Goal: Task Accomplishment & Management: Use online tool/utility

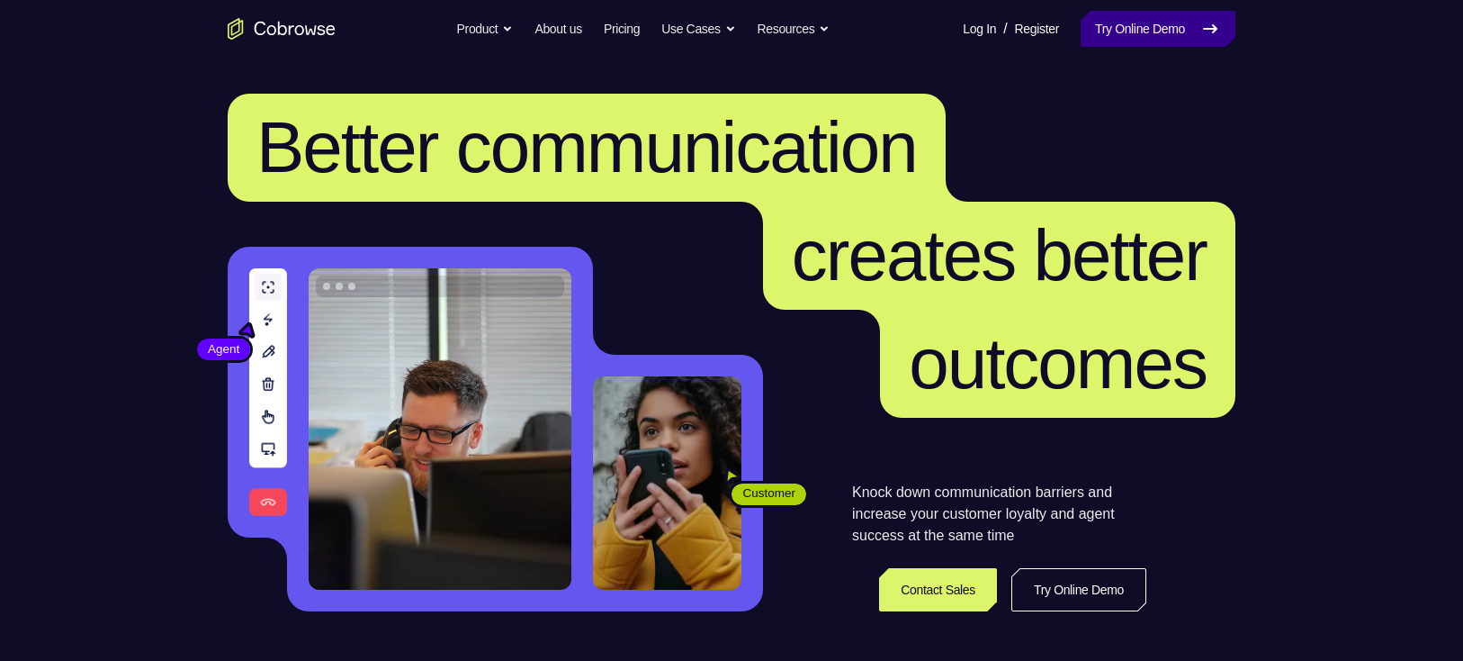
drag, startPoint x: 0, startPoint y: 0, endPoint x: 1146, endPoint y: 21, distance: 1145.9
click at [1146, 21] on link "Try Online Demo" at bounding box center [1158, 29] width 155 height 36
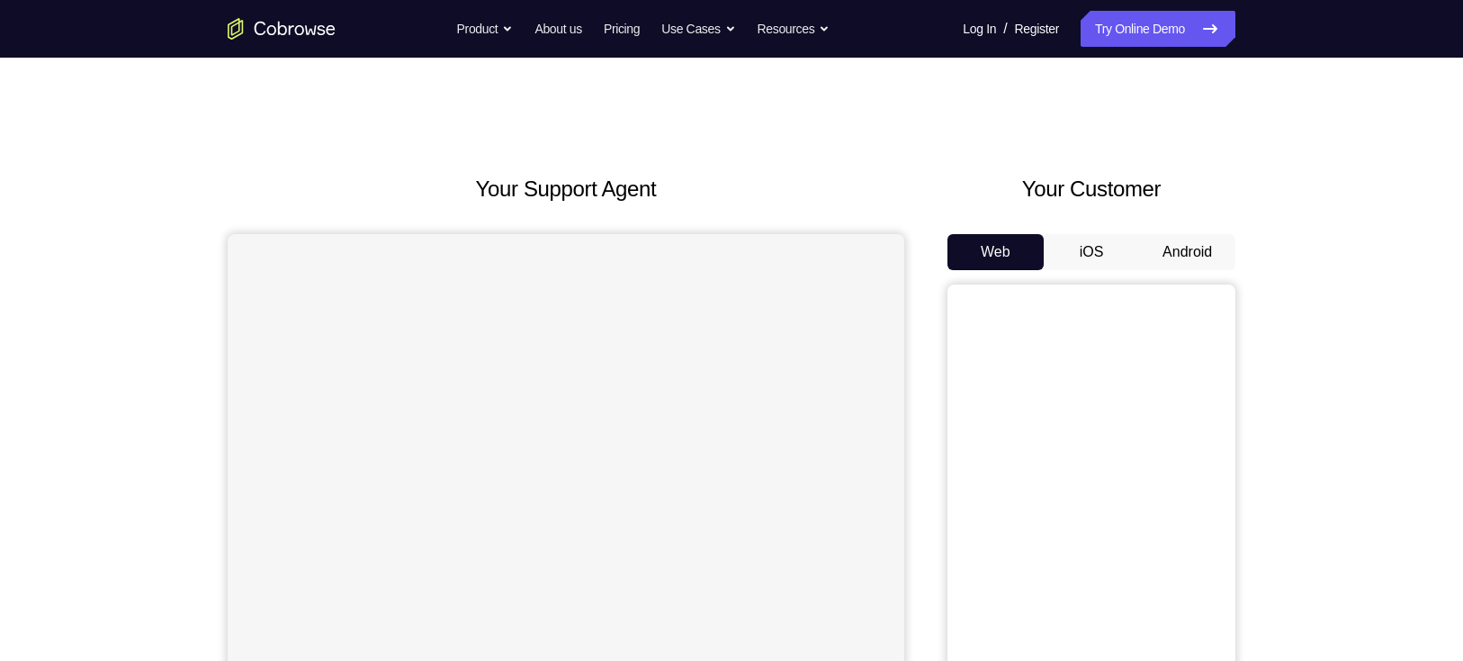
click at [1163, 240] on button "Android" at bounding box center [1187, 252] width 96 height 36
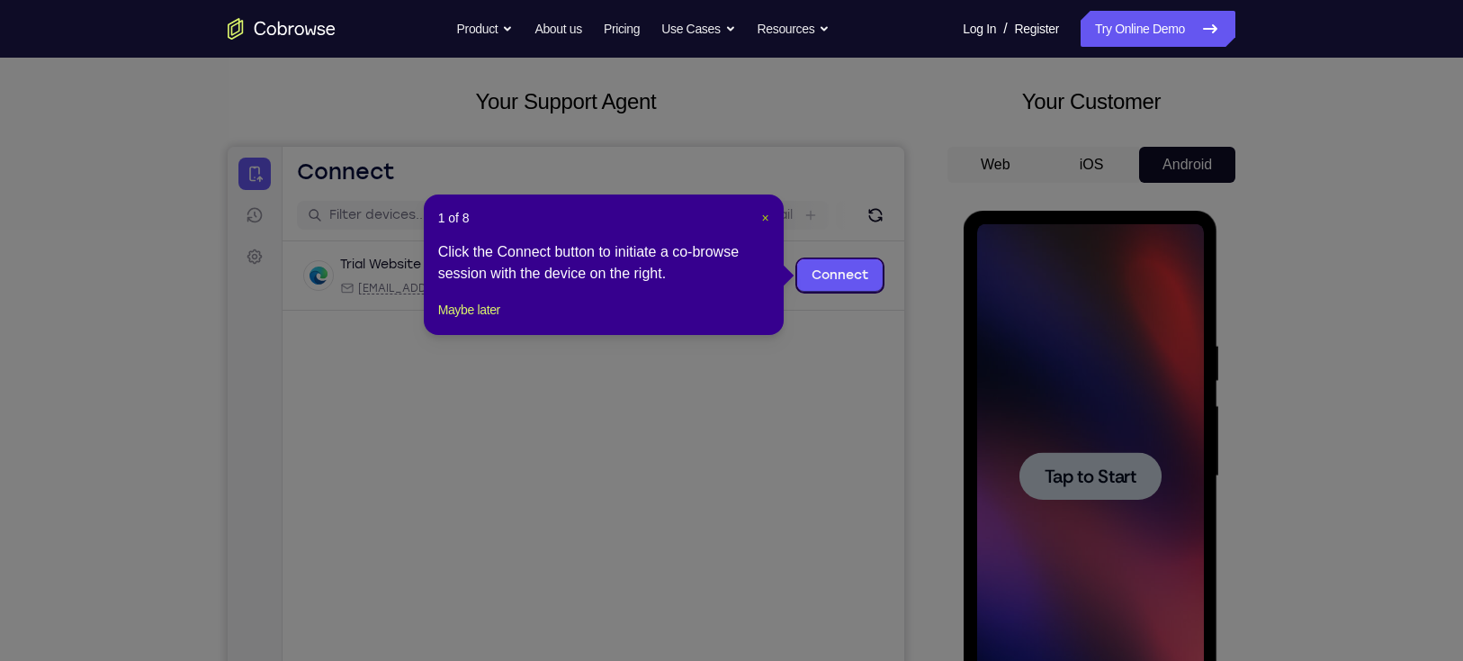
click at [766, 212] on span "×" at bounding box center [764, 218] width 7 height 14
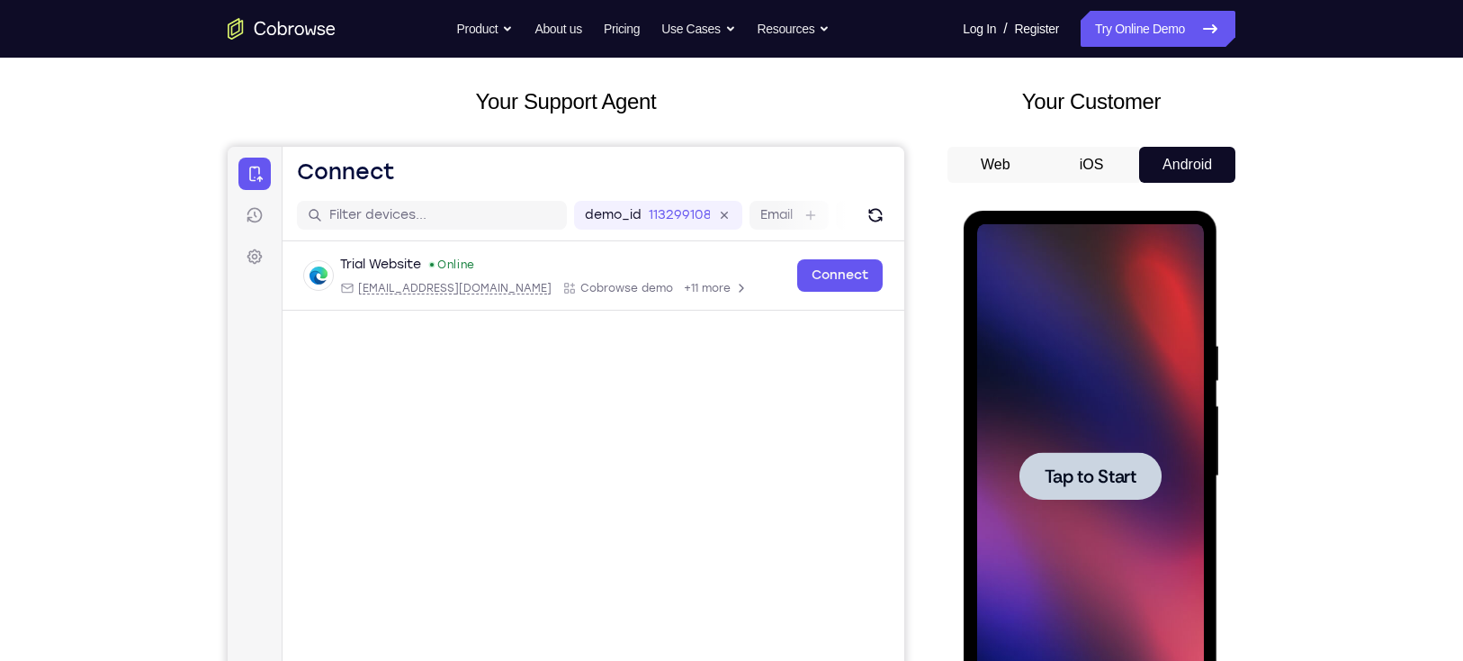
click at [1107, 462] on div at bounding box center [1090, 476] width 142 height 48
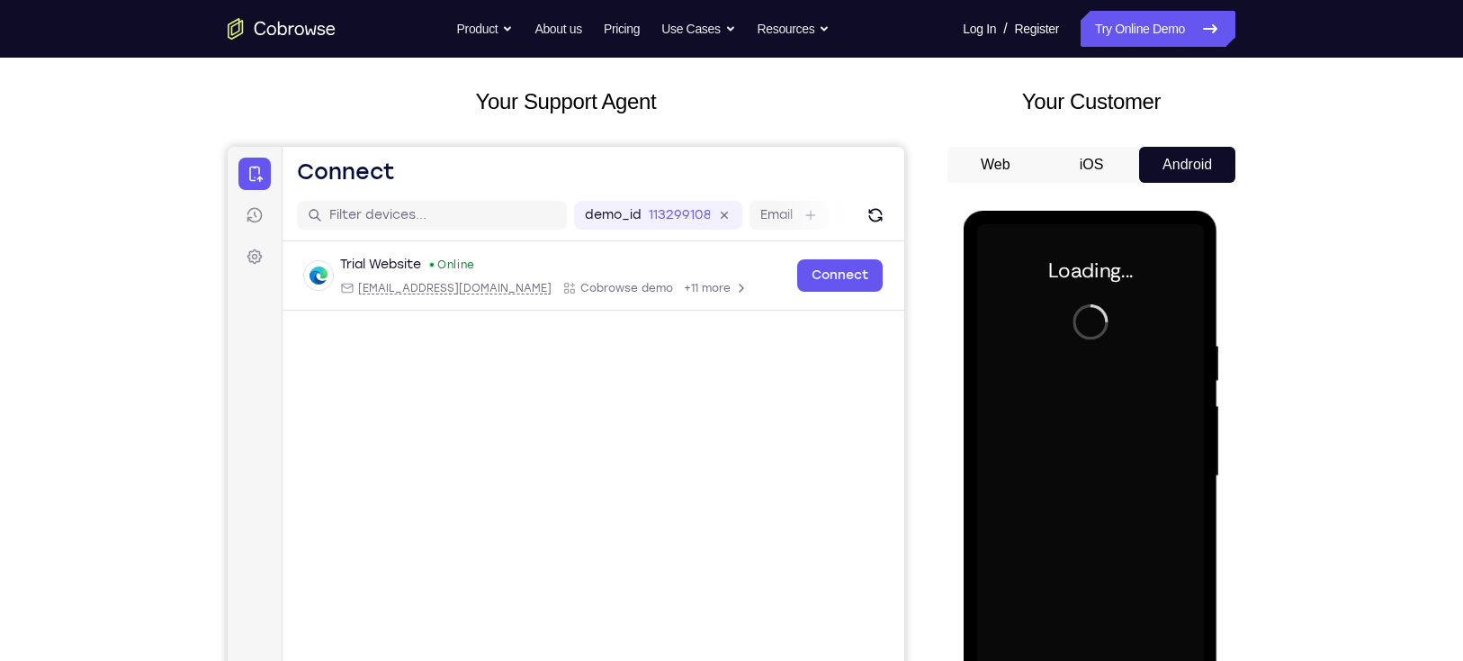
scroll to position [163, 0]
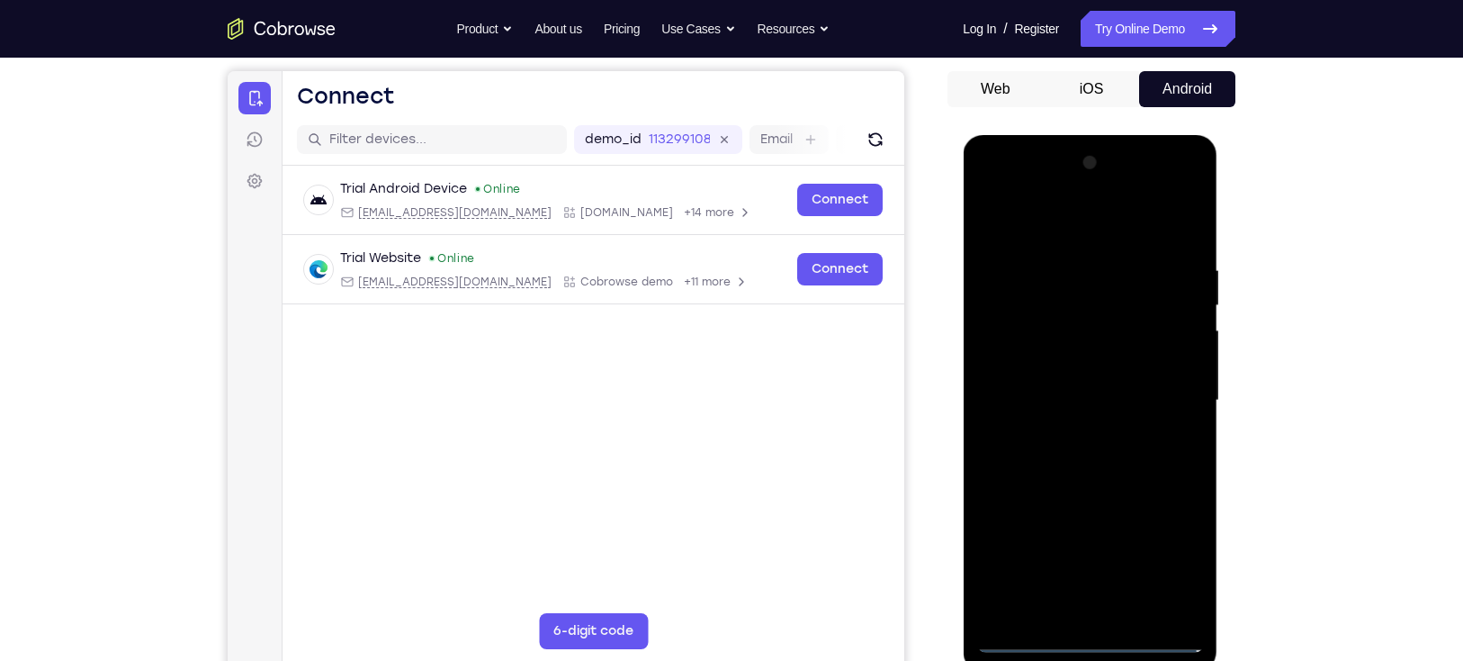
click at [1086, 628] on div at bounding box center [1090, 401] width 227 height 504
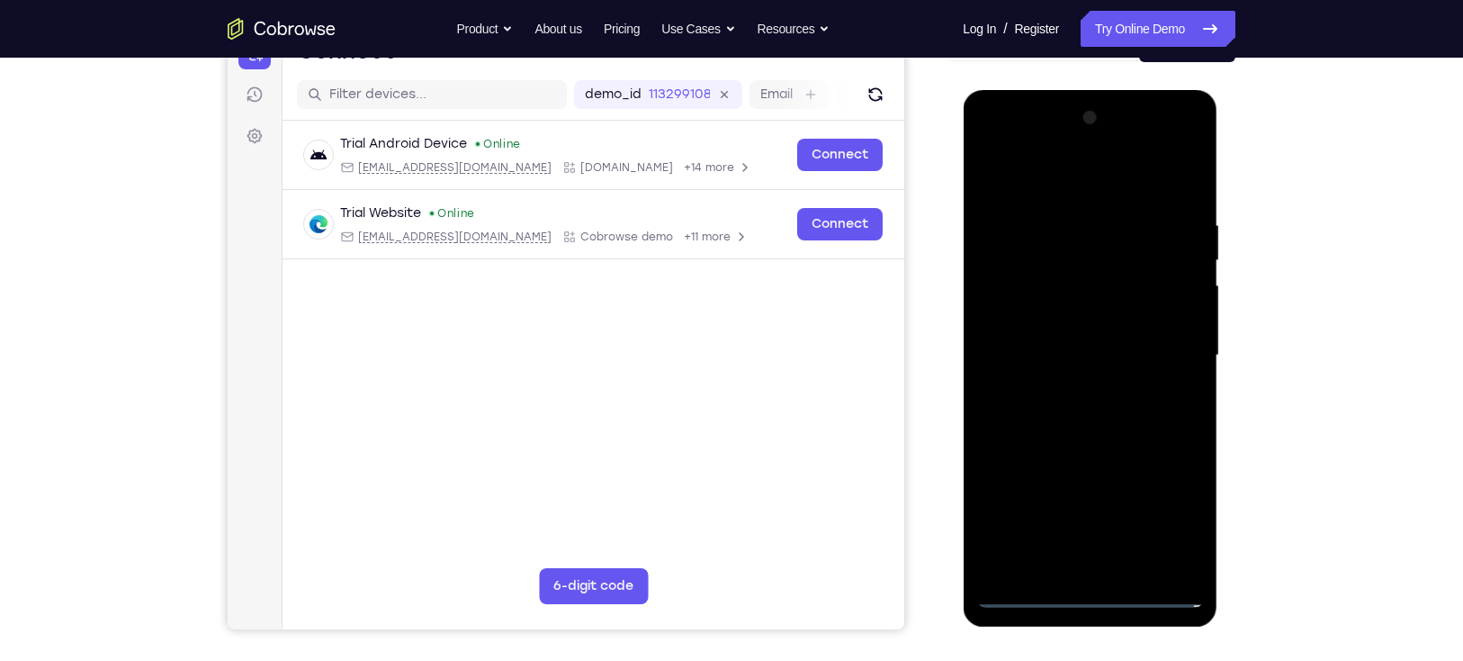
click at [1099, 583] on div at bounding box center [1090, 356] width 227 height 504
click at [1082, 590] on div at bounding box center [1090, 356] width 227 height 504
click at [1162, 526] on div at bounding box center [1090, 356] width 227 height 504
click at [1048, 184] on div at bounding box center [1090, 356] width 227 height 504
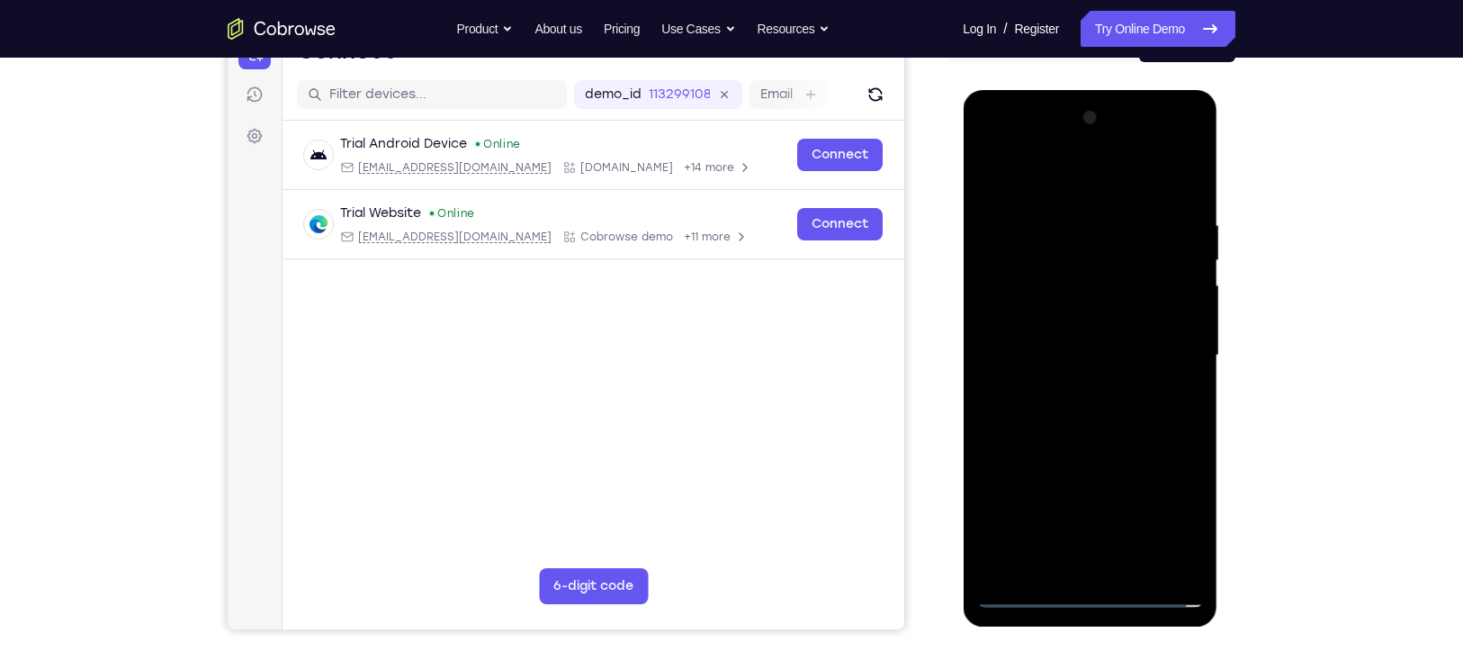
click at [1022, 305] on div at bounding box center [1090, 356] width 227 height 504
click at [1034, 355] on div at bounding box center [1090, 356] width 227 height 504
click at [1034, 340] on div at bounding box center [1090, 356] width 227 height 504
click at [1086, 385] on div at bounding box center [1090, 356] width 227 height 504
click at [1081, 364] on div at bounding box center [1090, 356] width 227 height 504
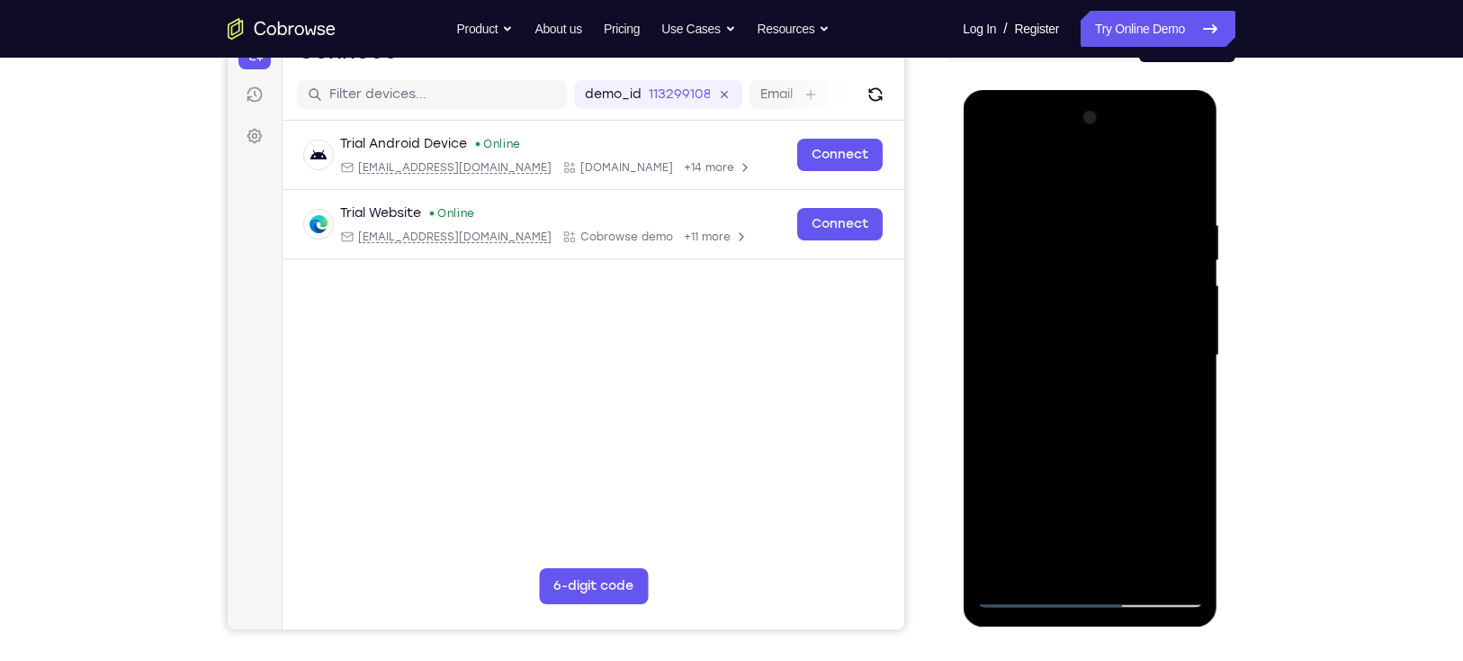
click at [1055, 362] on div at bounding box center [1090, 356] width 227 height 504
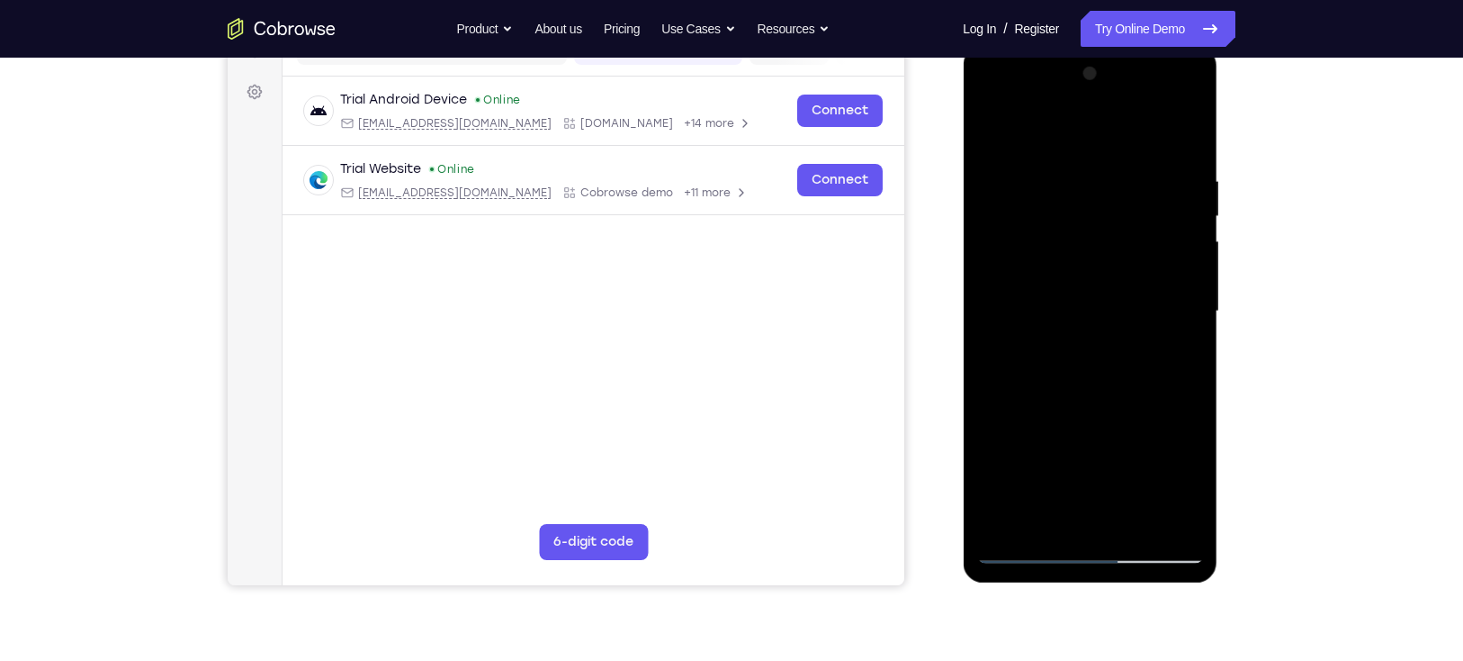
click at [1178, 518] on div at bounding box center [1090, 311] width 227 height 504
click at [1060, 323] on div at bounding box center [1090, 311] width 227 height 504
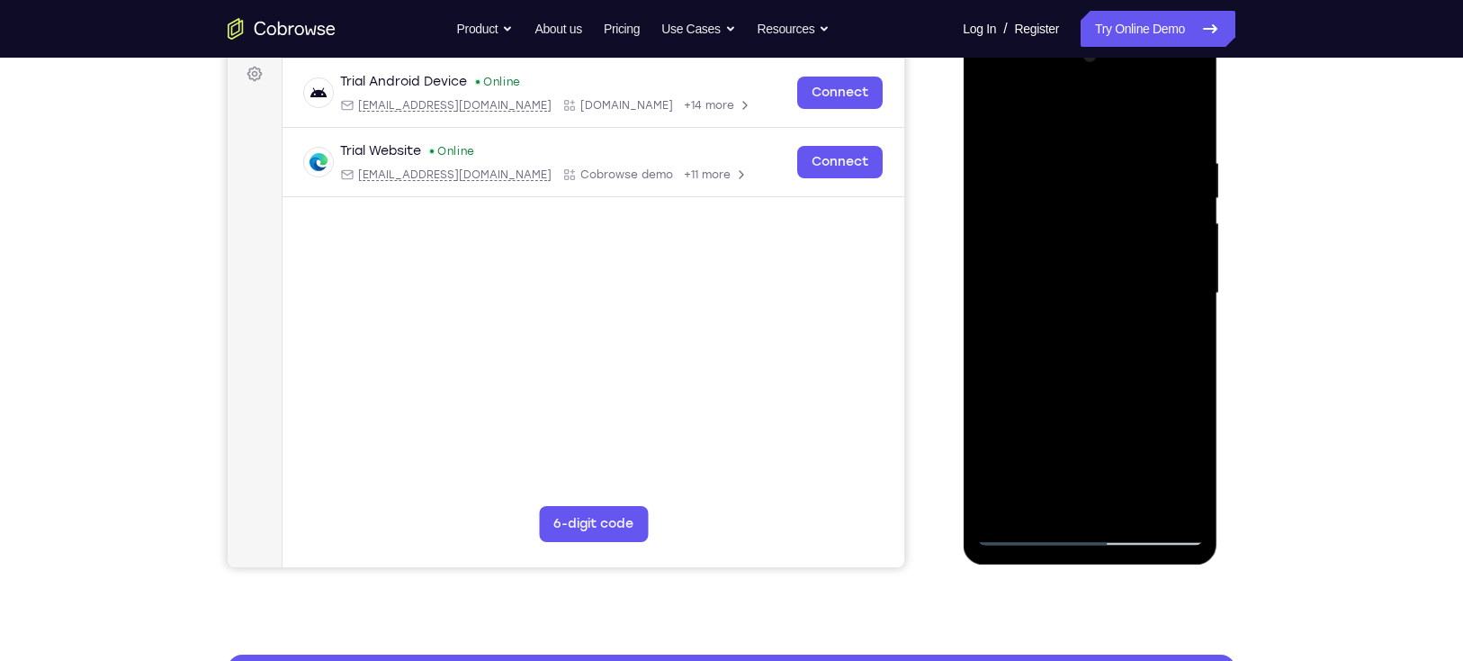
click at [1082, 340] on div at bounding box center [1090, 293] width 227 height 504
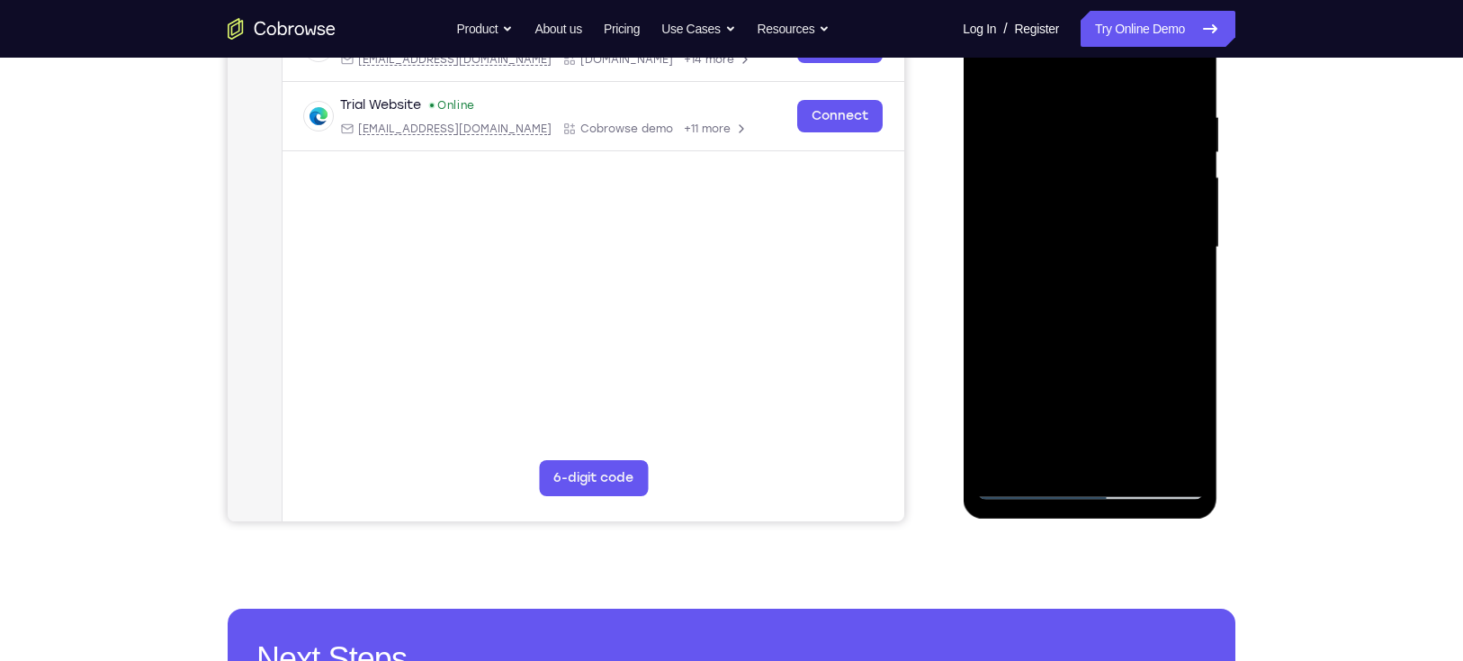
scroll to position [317, 0]
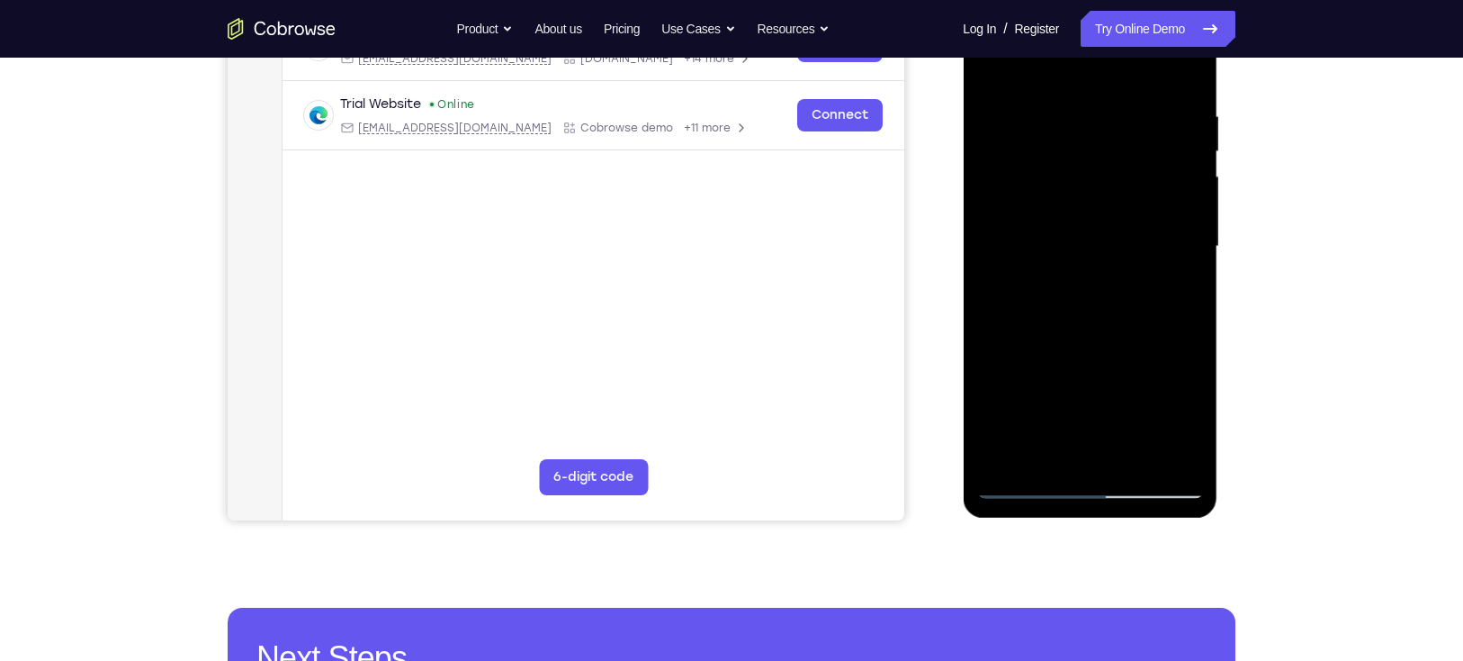
click at [1066, 323] on div at bounding box center [1090, 247] width 227 height 504
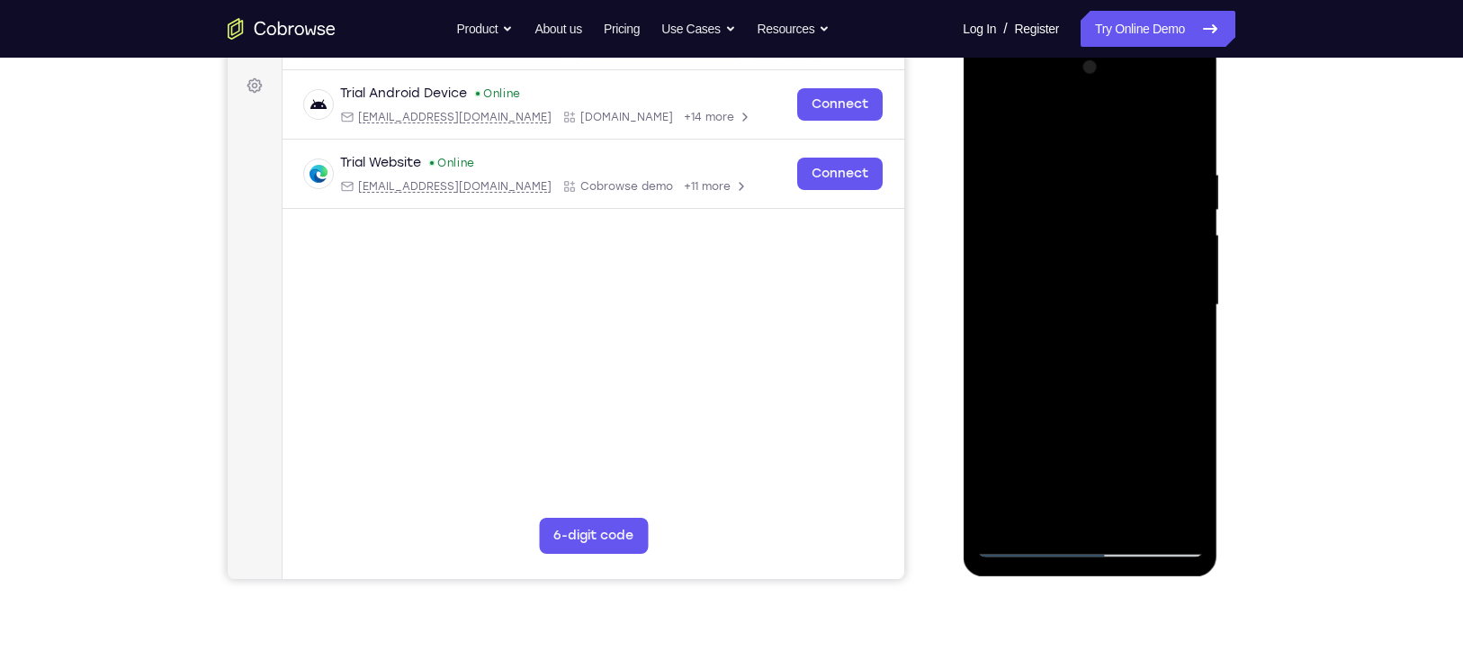
scroll to position [256, 0]
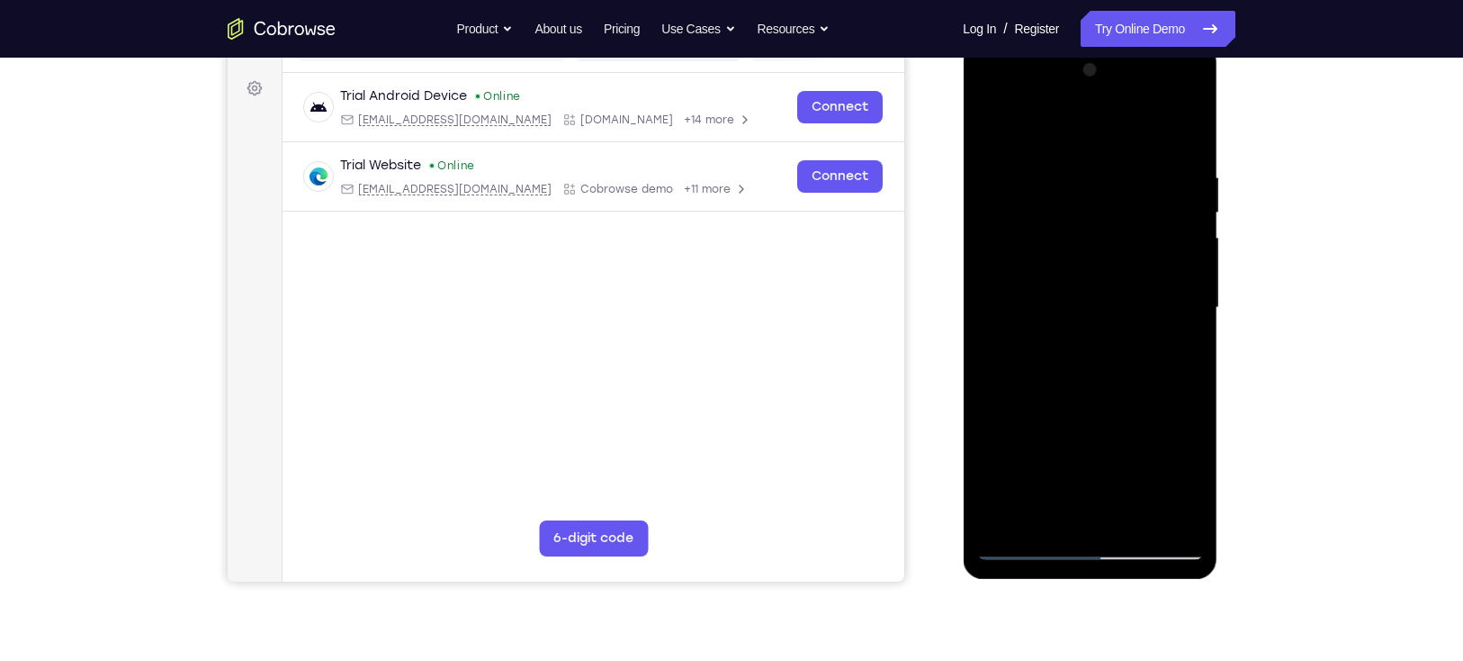
click at [1164, 93] on div at bounding box center [1090, 308] width 227 height 504
click at [1028, 96] on div at bounding box center [1090, 308] width 227 height 504
click at [1160, 296] on div at bounding box center [1090, 308] width 227 height 504
click at [1070, 340] on div at bounding box center [1090, 308] width 227 height 504
click at [1077, 283] on div at bounding box center [1090, 308] width 227 height 504
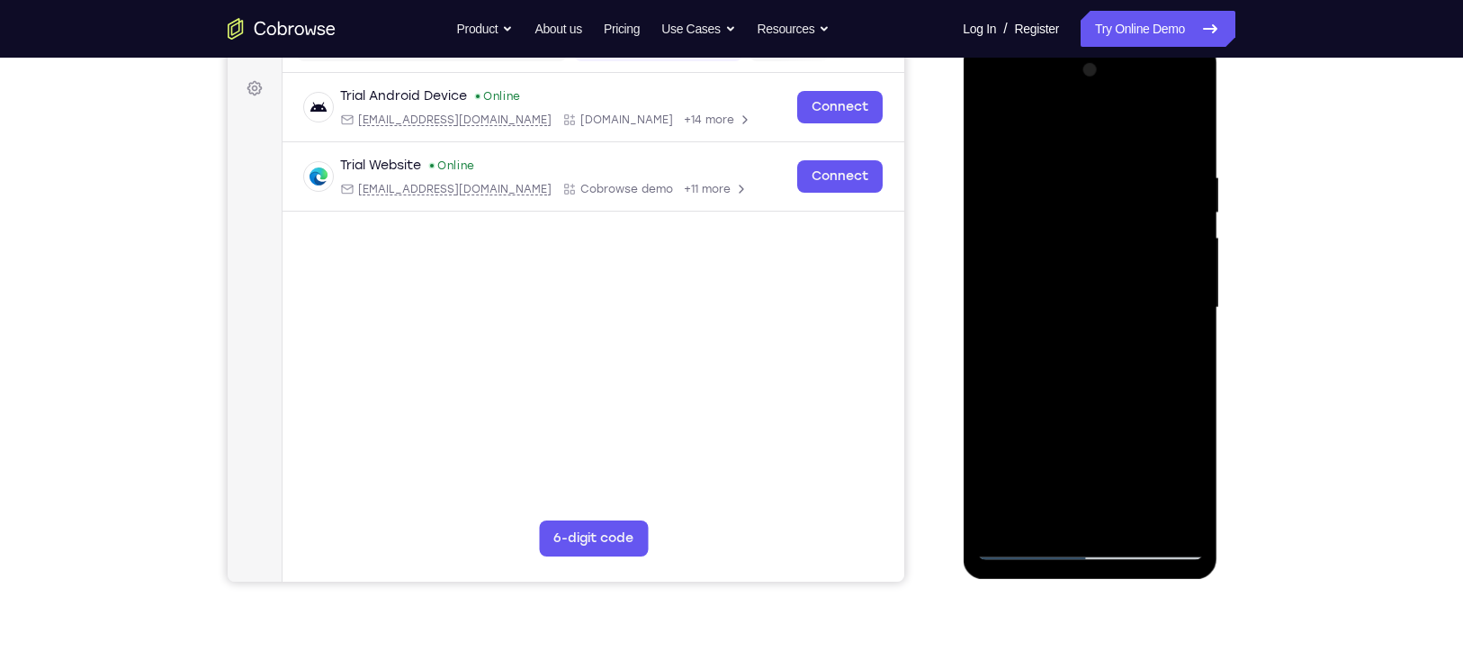
click at [1081, 381] on div at bounding box center [1090, 308] width 227 height 504
click at [1051, 264] on div at bounding box center [1090, 308] width 227 height 504
click at [1068, 310] on div at bounding box center [1090, 308] width 227 height 504
click at [1066, 363] on div at bounding box center [1090, 308] width 227 height 504
click at [1075, 347] on div at bounding box center [1090, 308] width 227 height 504
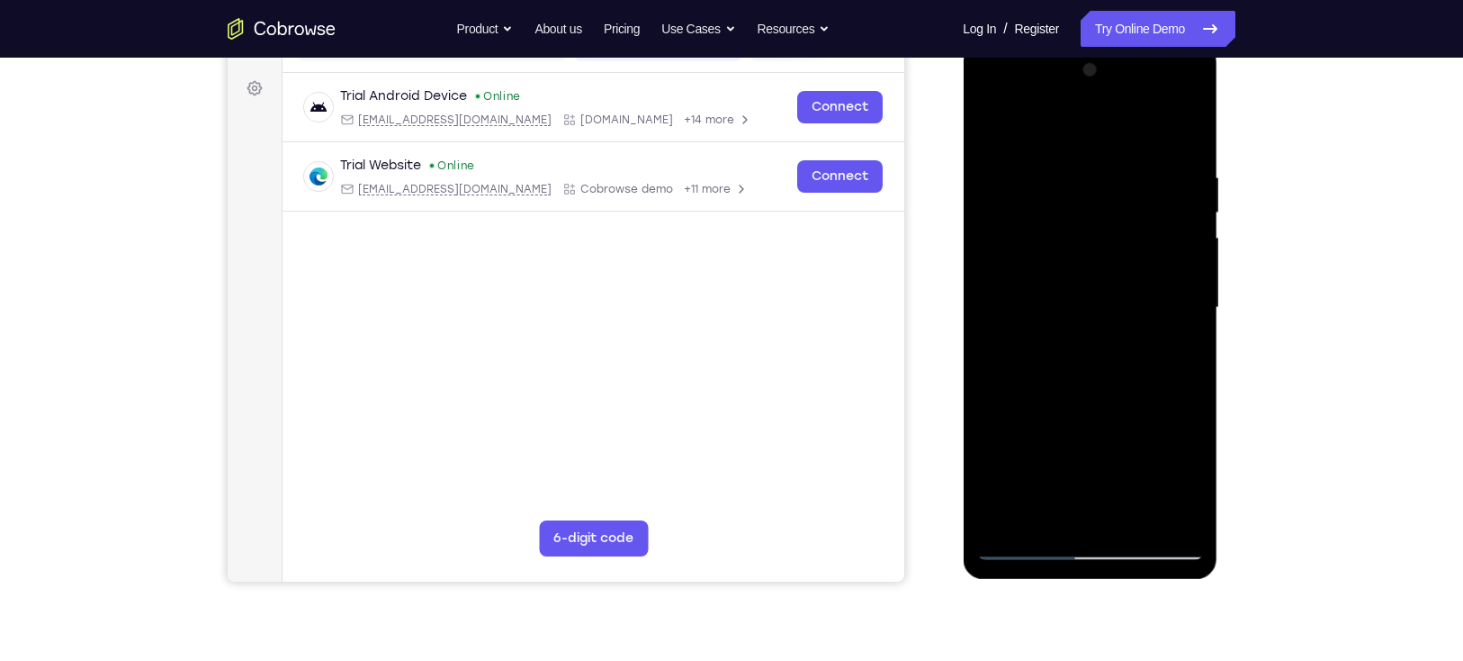
click at [1068, 336] on div at bounding box center [1090, 308] width 227 height 504
click at [1188, 150] on div at bounding box center [1090, 308] width 227 height 504
click at [1188, 125] on div at bounding box center [1090, 308] width 227 height 504
click at [999, 167] on div at bounding box center [1090, 308] width 227 height 504
click at [996, 125] on div at bounding box center [1090, 308] width 227 height 504
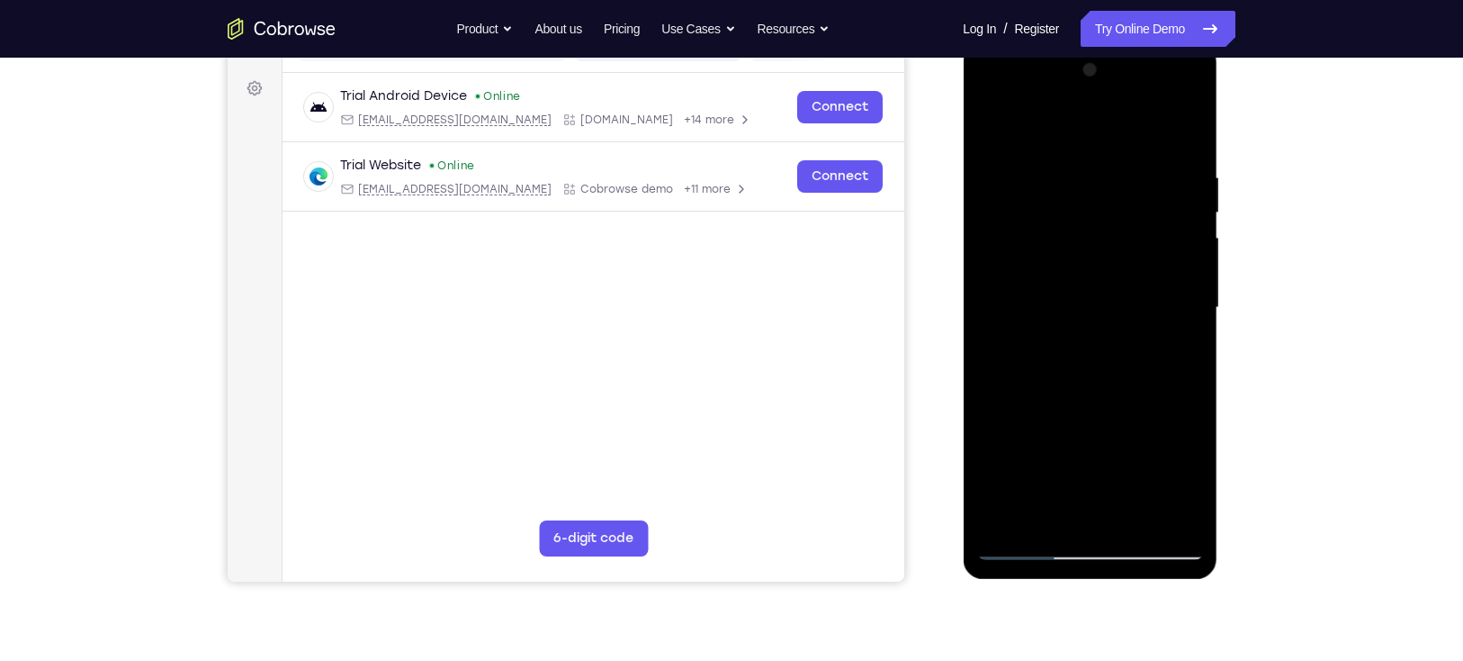
click at [1132, 516] on div at bounding box center [1090, 308] width 227 height 504
click at [1093, 397] on div at bounding box center [1090, 308] width 227 height 504
click at [1162, 268] on div at bounding box center [1090, 308] width 227 height 504
click at [999, 129] on div at bounding box center [1090, 308] width 227 height 504
click at [991, 126] on div at bounding box center [1090, 308] width 227 height 504
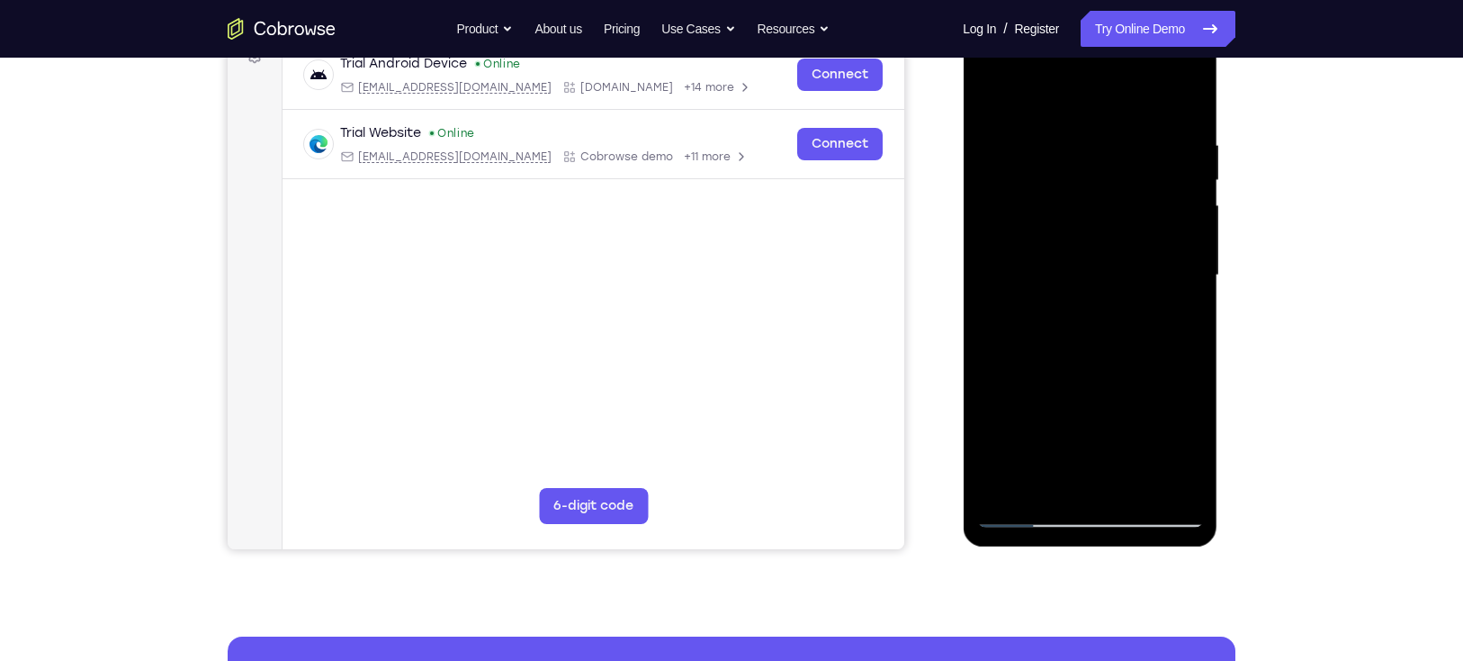
scroll to position [287, 0]
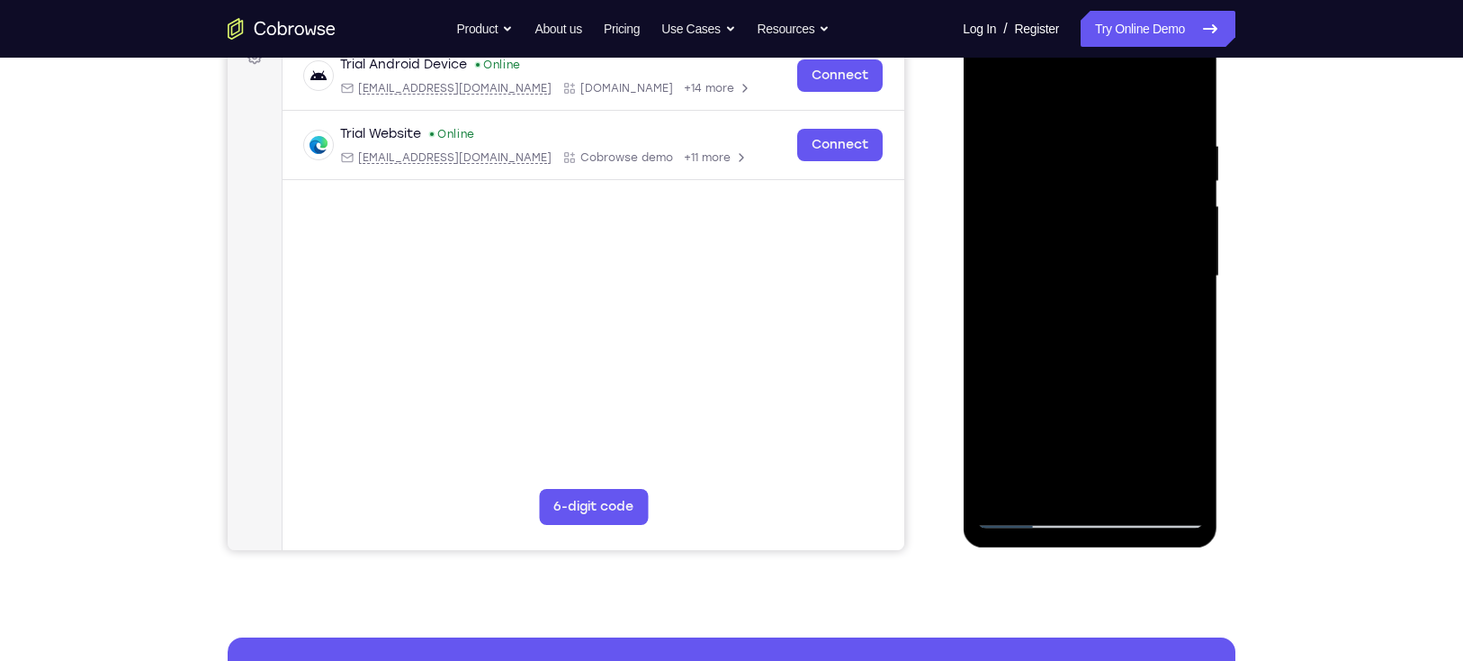
click at [1131, 482] on div at bounding box center [1090, 276] width 227 height 504
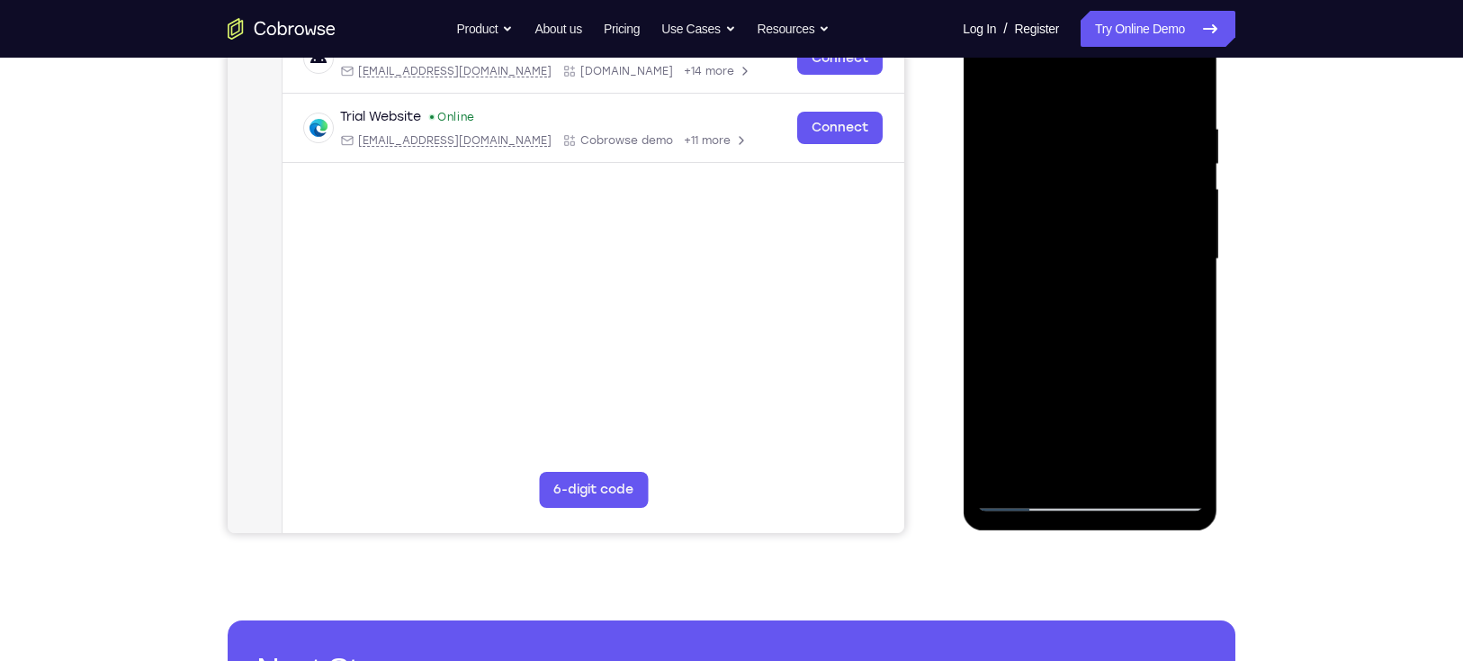
scroll to position [305, 0]
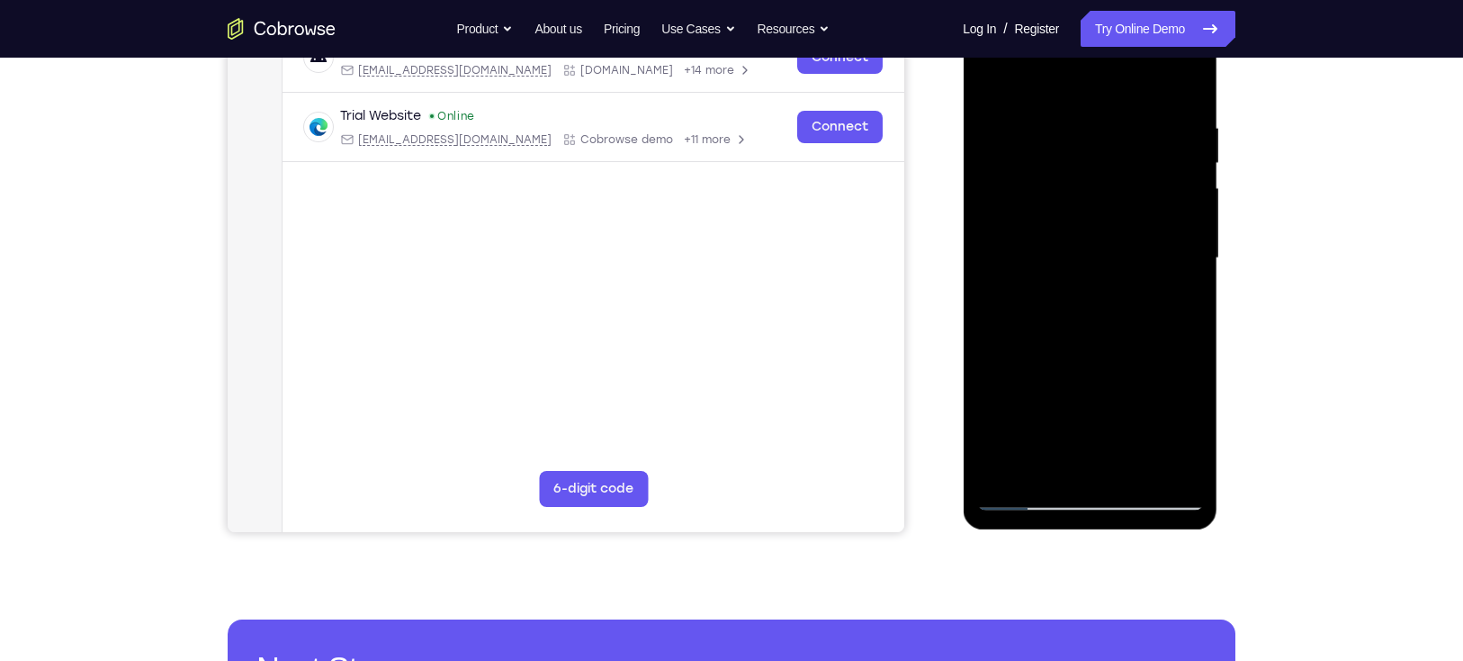
click at [1035, 501] on div at bounding box center [1090, 258] width 227 height 504
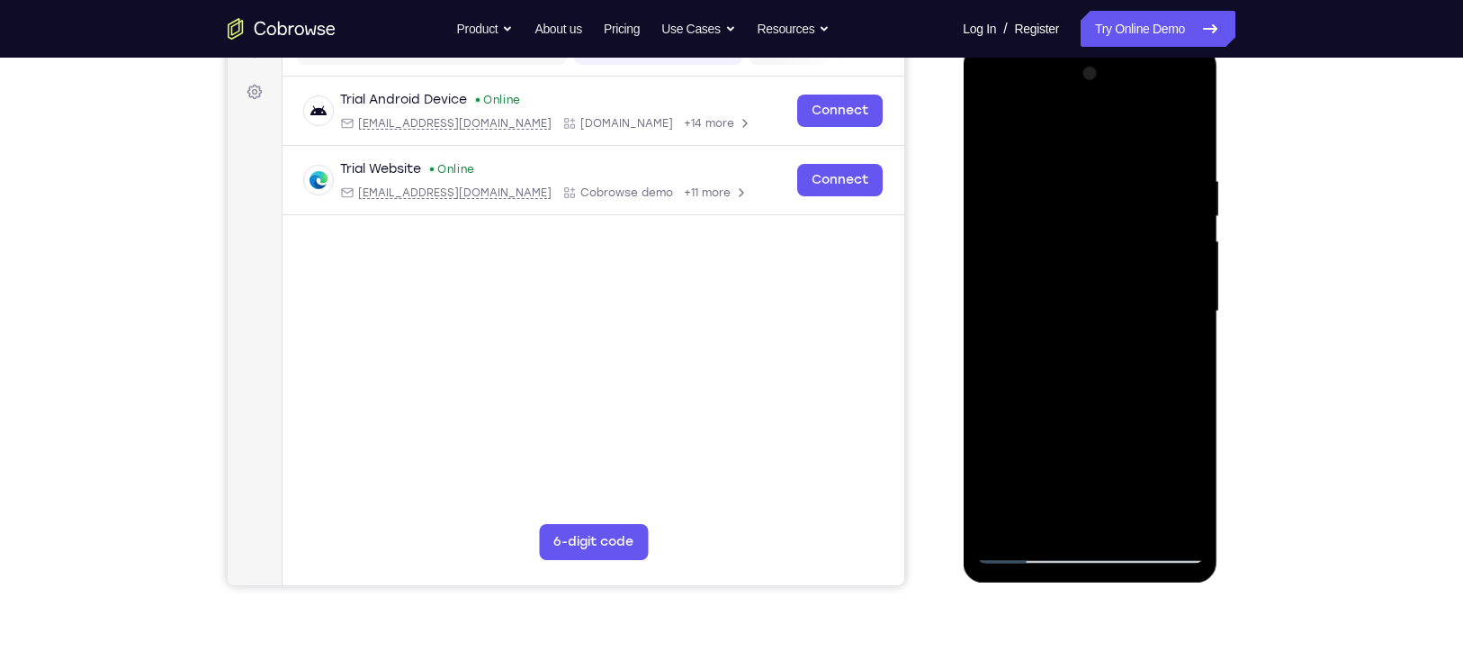
scroll to position [251, 0]
click at [1164, 104] on div at bounding box center [1090, 312] width 227 height 504
click at [1058, 138] on div at bounding box center [1090, 312] width 227 height 504
drag, startPoint x: 1119, startPoint y: 361, endPoint x: 1115, endPoint y: 298, distance: 63.1
click at [1115, 298] on div at bounding box center [1090, 312] width 227 height 504
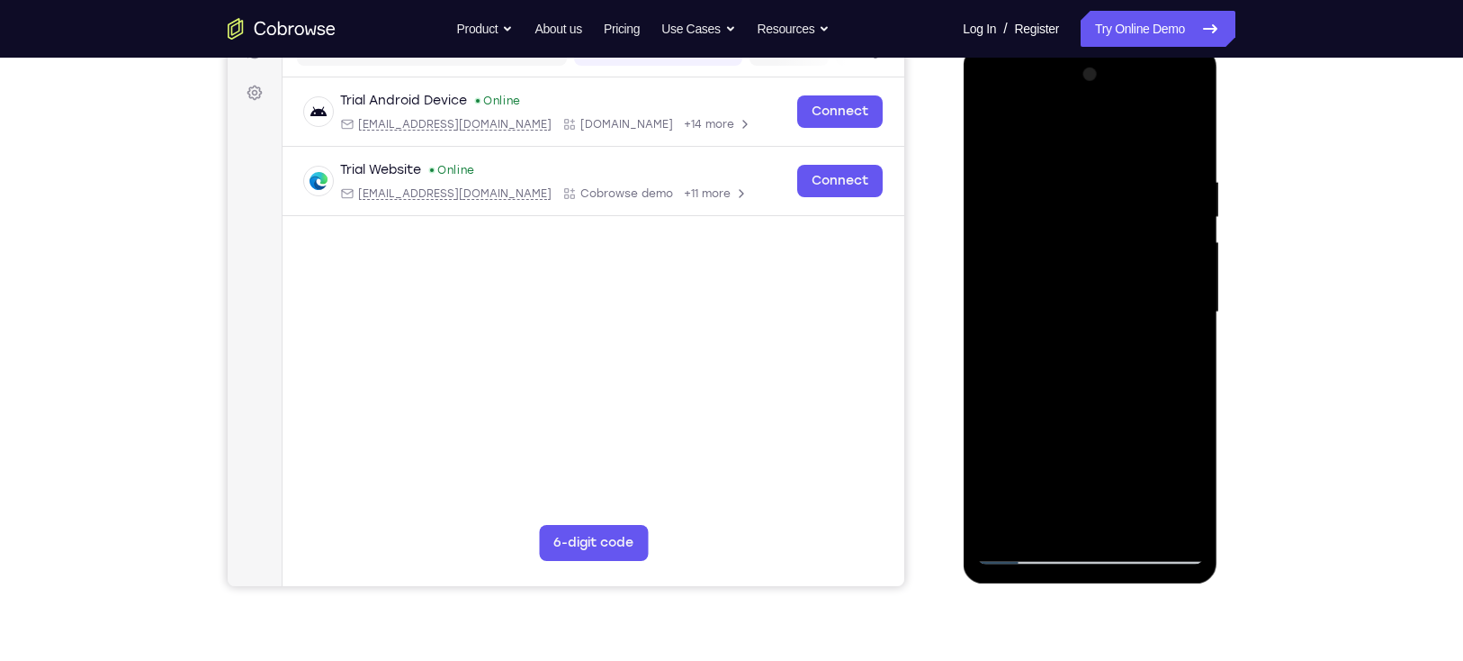
drag, startPoint x: 996, startPoint y: 384, endPoint x: 995, endPoint y: 279, distance: 105.3
click at [995, 279] on div at bounding box center [1090, 312] width 227 height 504
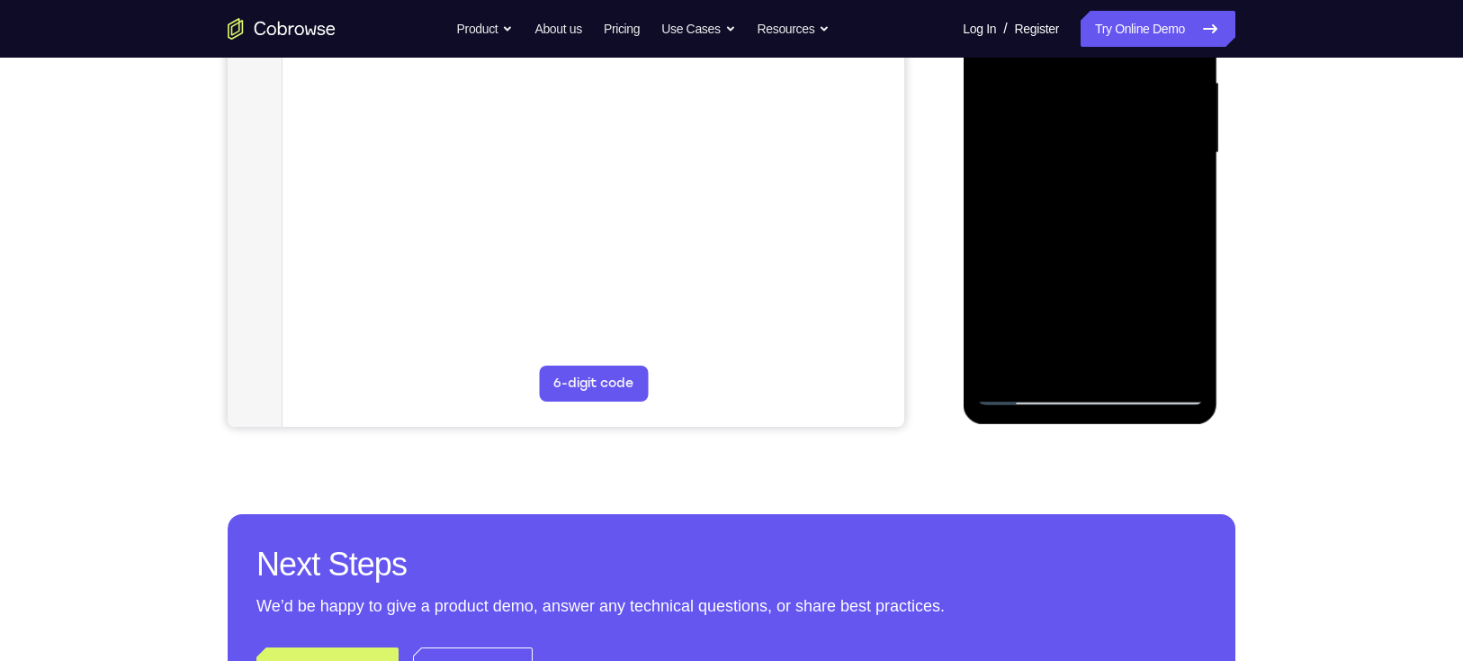
scroll to position [197, 0]
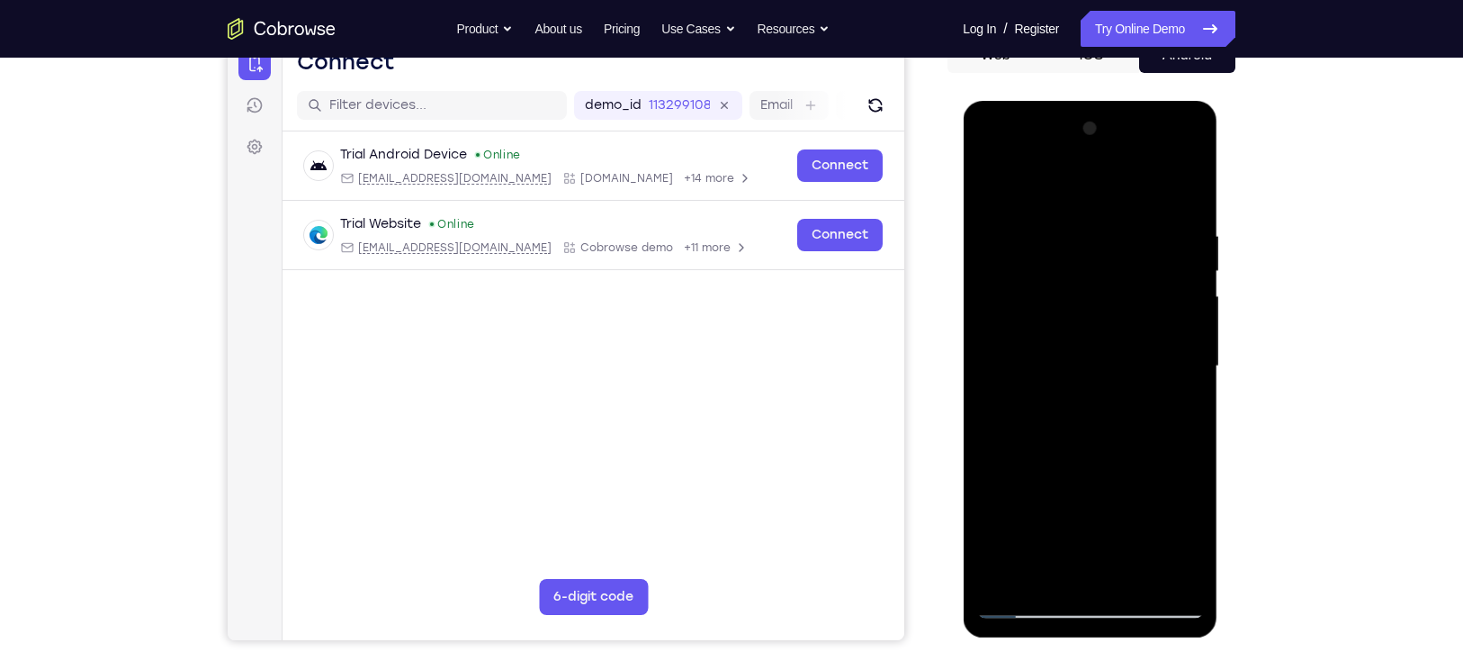
drag, startPoint x: 1022, startPoint y: 384, endPoint x: 996, endPoint y: 207, distance: 179.2
click at [996, 207] on div at bounding box center [1090, 366] width 227 height 504
drag, startPoint x: 1014, startPoint y: 269, endPoint x: 1010, endPoint y: 195, distance: 73.9
click at [1010, 195] on div at bounding box center [1090, 366] width 227 height 504
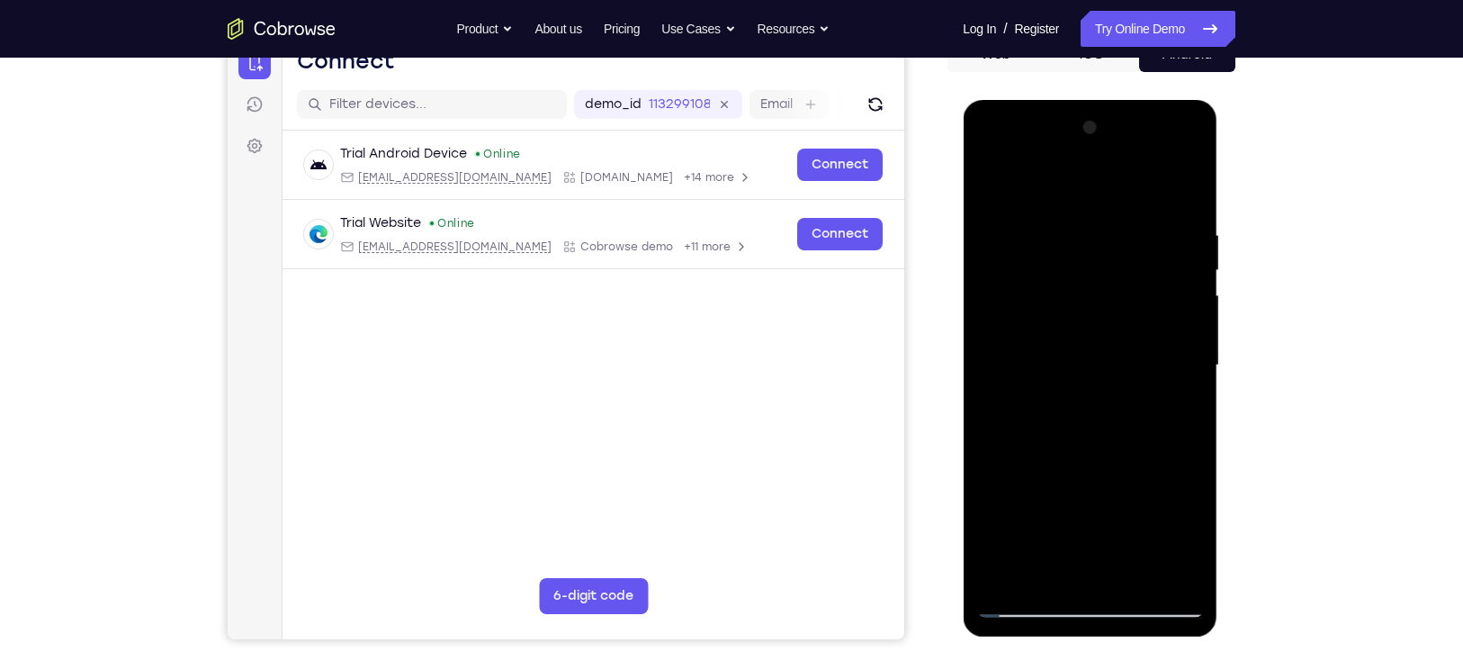
click at [1013, 282] on div at bounding box center [1090, 365] width 227 height 504
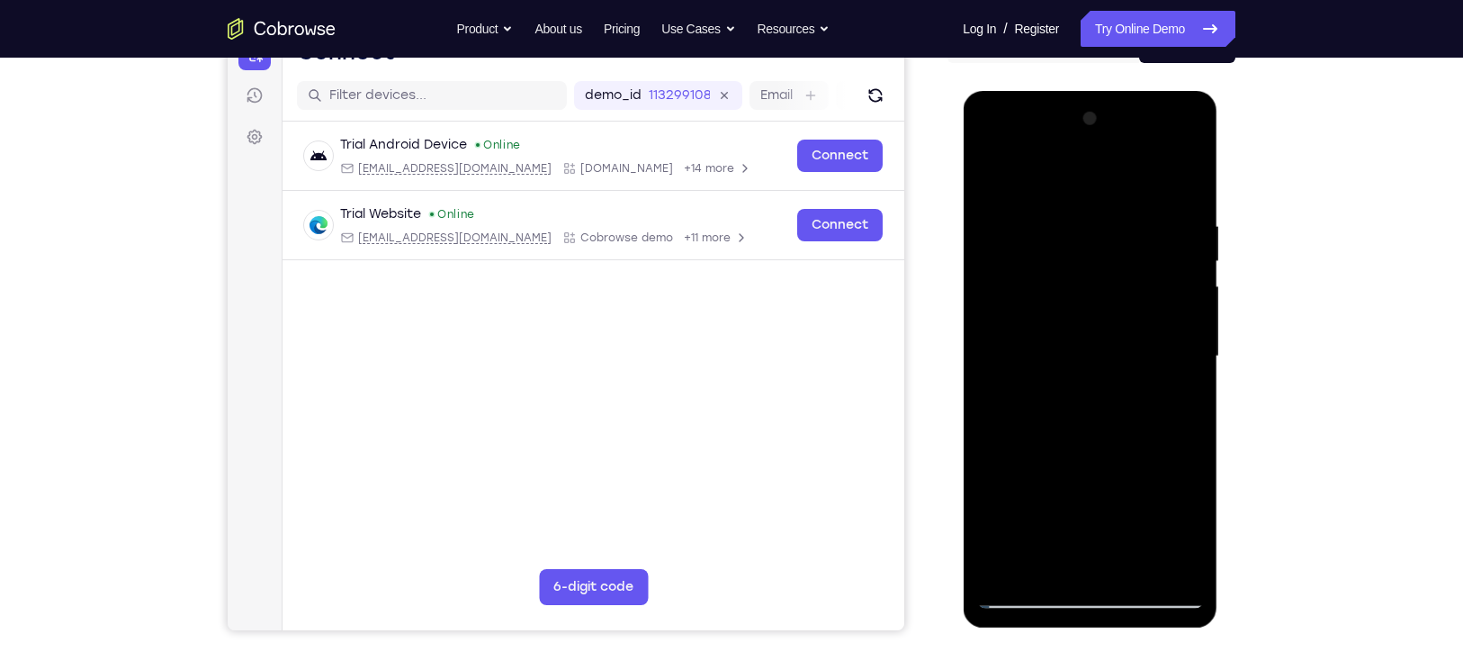
scroll to position [208, 0]
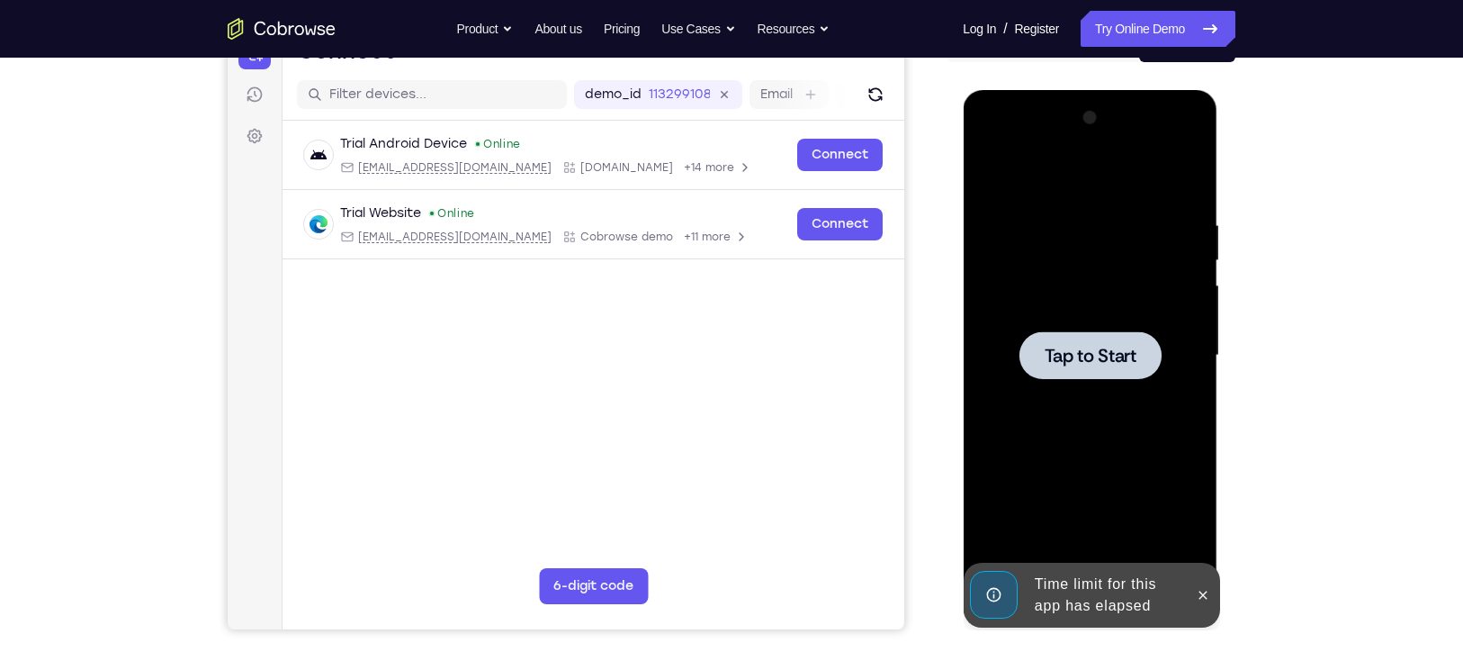
click at [1063, 330] on div at bounding box center [1090, 356] width 227 height 504
